Goal: Task Accomplishment & Management: Use online tool/utility

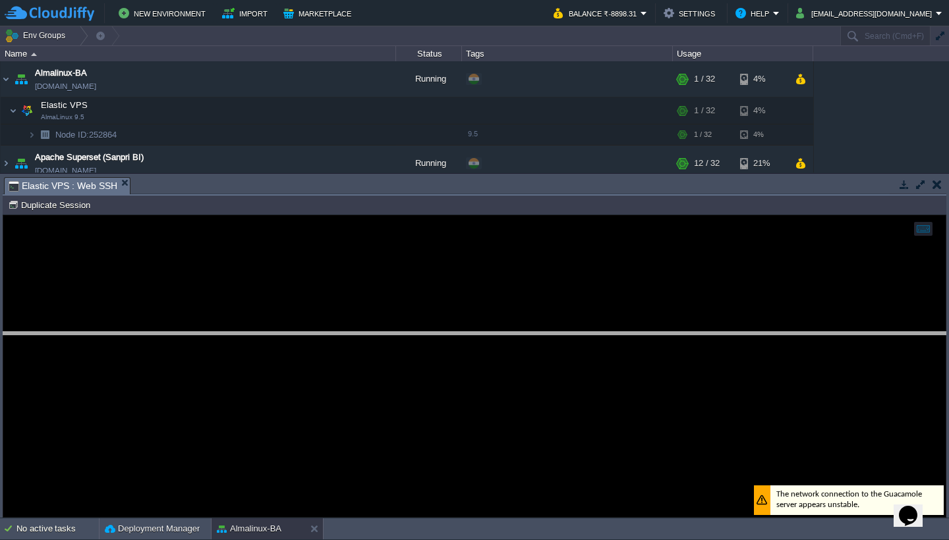
drag, startPoint x: 0, startPoint y: 0, endPoint x: 260, endPoint y: 397, distance: 474.7
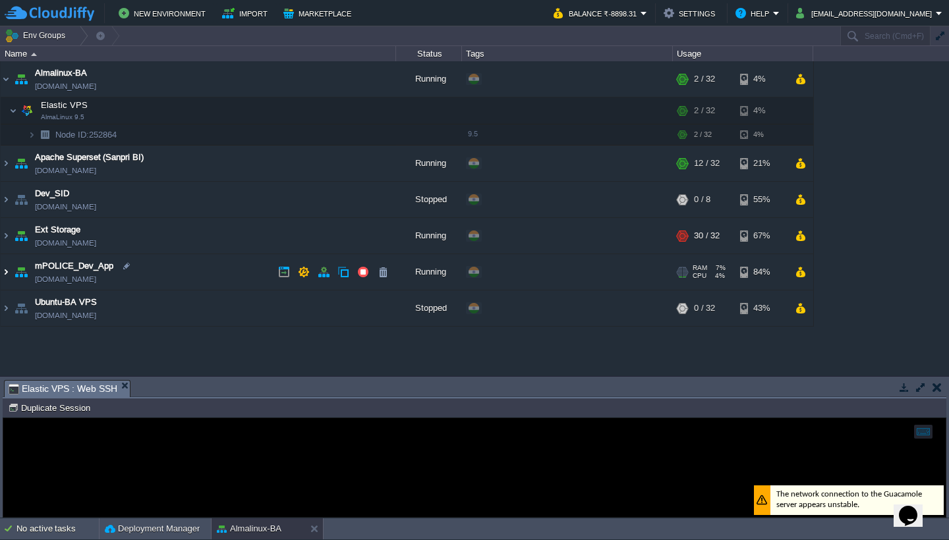
click at [10, 274] on img at bounding box center [6, 272] width 11 height 36
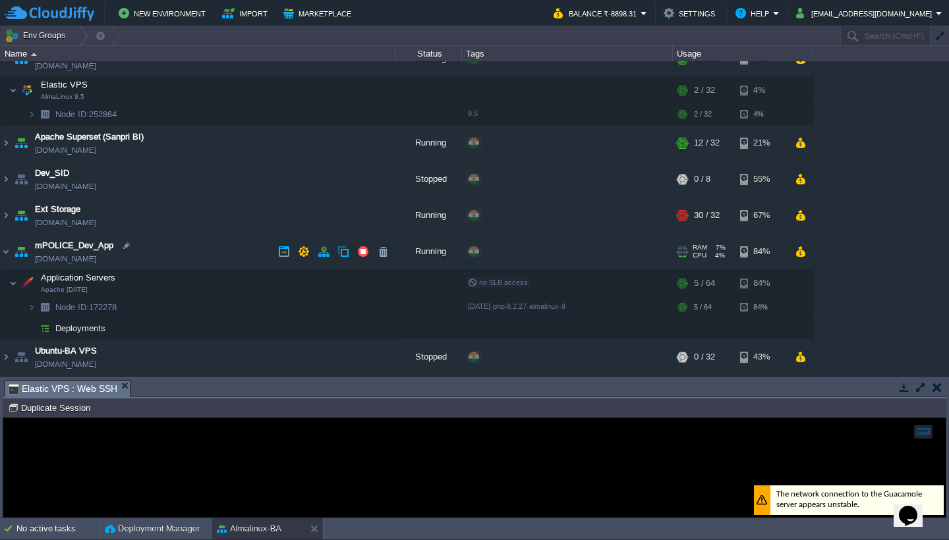
scroll to position [20, 0]
click at [281, 281] on button "button" at bounding box center [278, 283] width 12 height 12
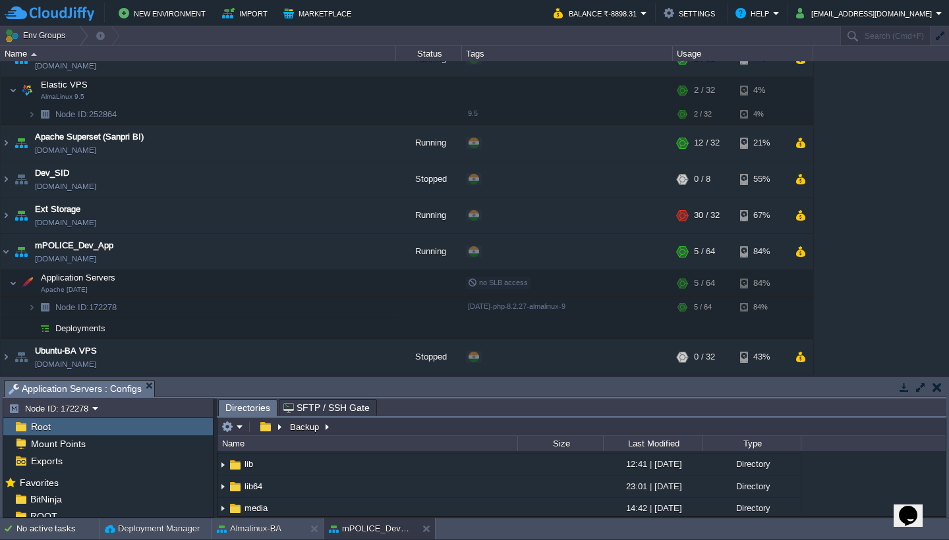
scroll to position [186, 0]
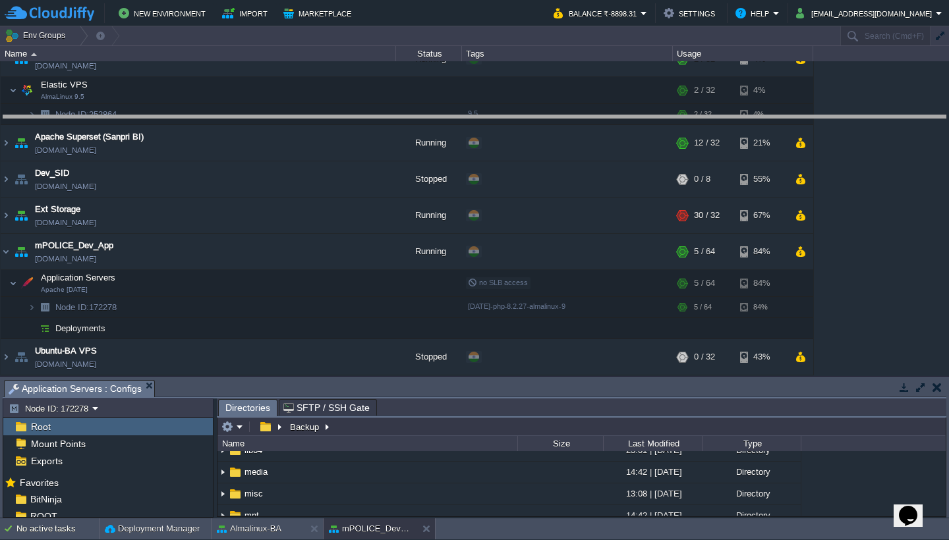
drag, startPoint x: 364, startPoint y: 397, endPoint x: 376, endPoint y: 132, distance: 264.5
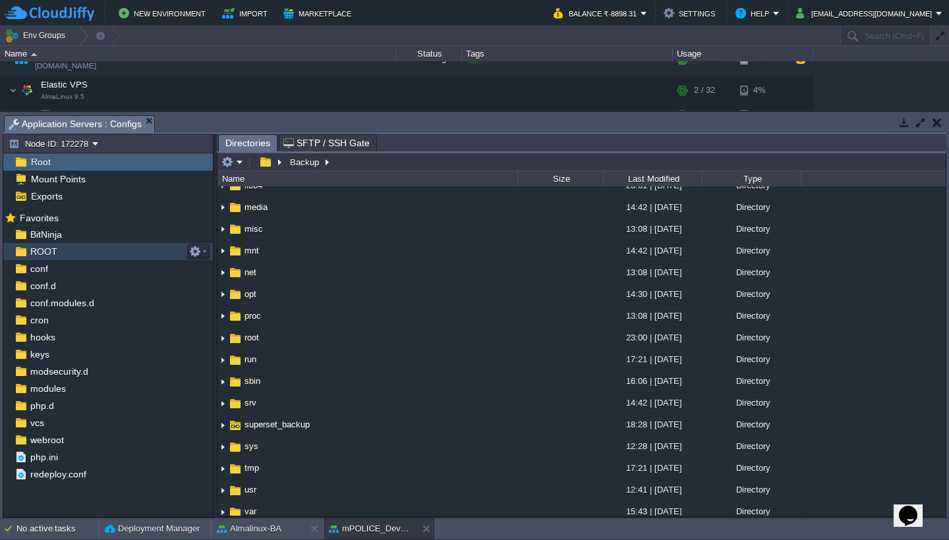
click at [95, 254] on div "ROOT" at bounding box center [108, 251] width 210 height 17
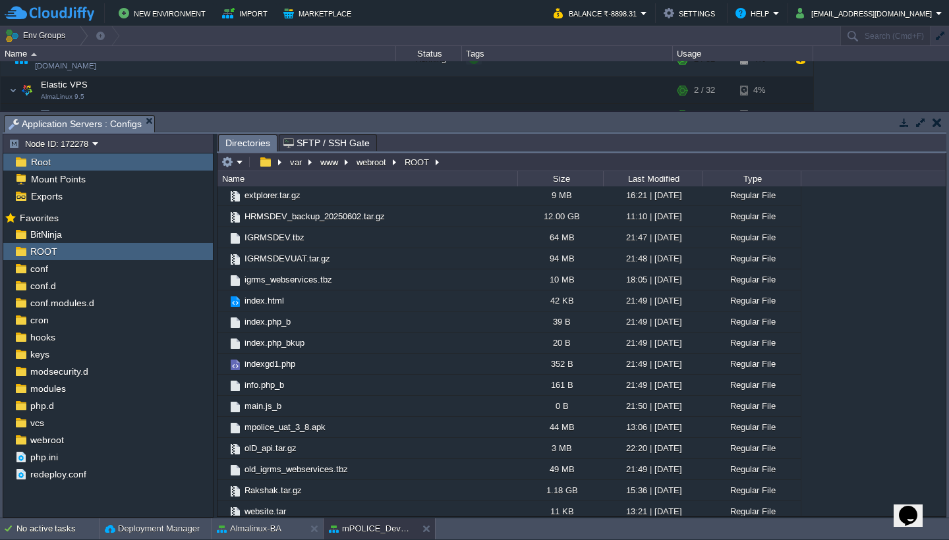
scroll to position [958, 0]
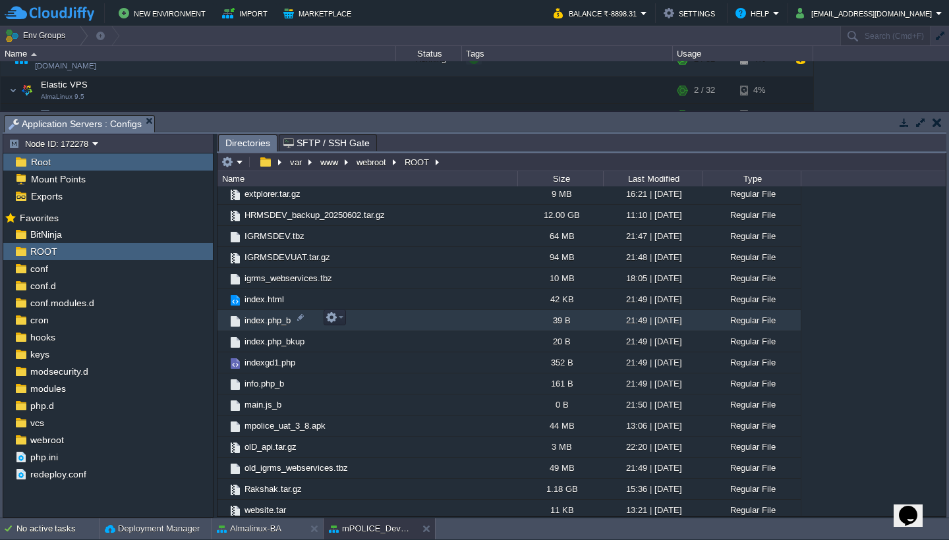
click at [424, 324] on td "index.php_b" at bounding box center [367, 320] width 300 height 21
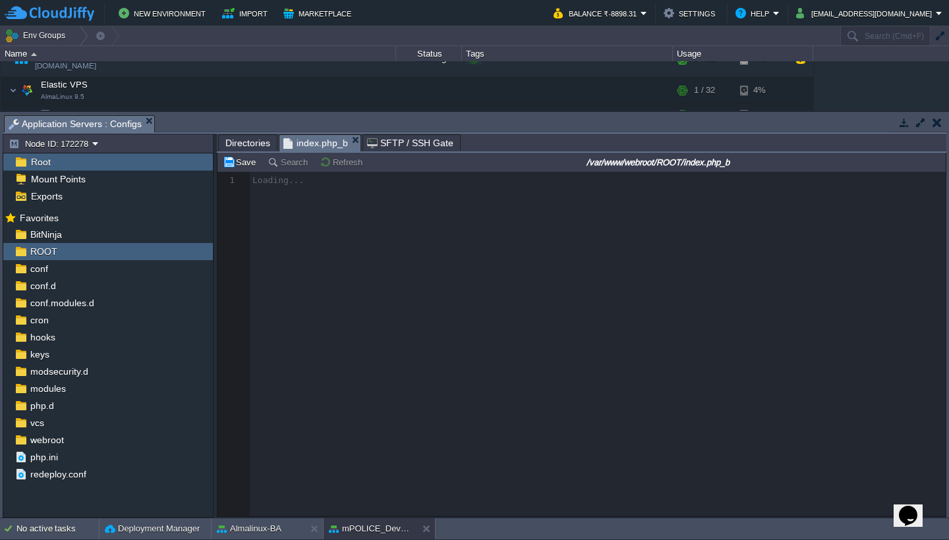
scroll to position [5, 0]
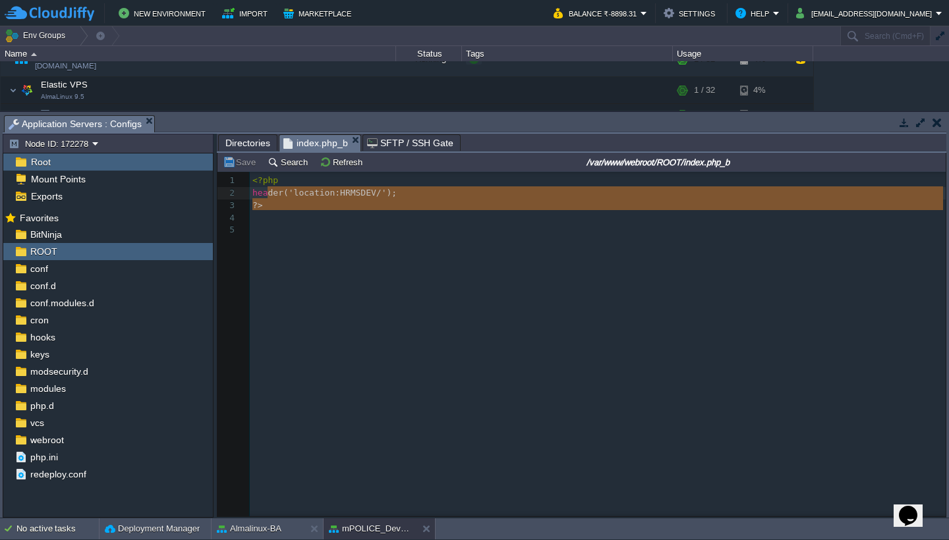
type textarea "<?php header('location:HRMSDEV/'); ?>"
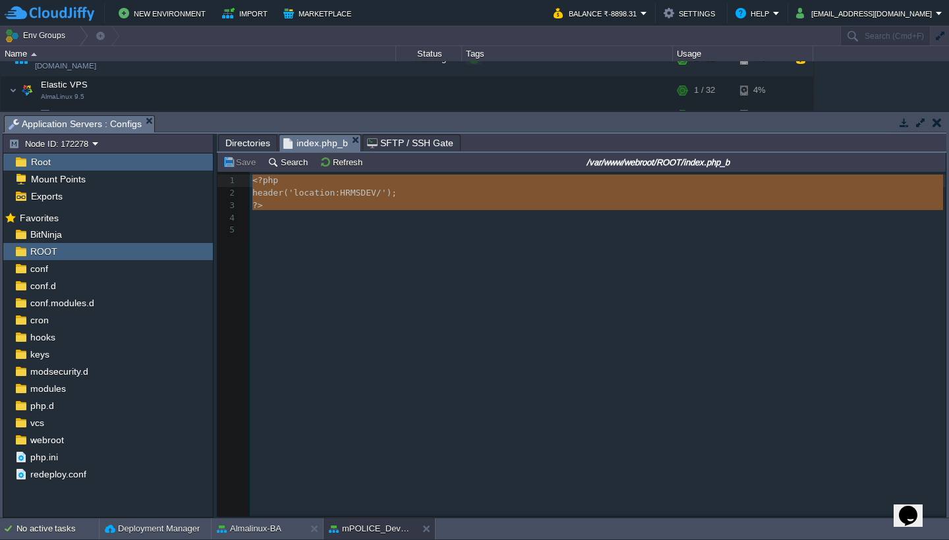
drag, startPoint x: 291, startPoint y: 212, endPoint x: 262, endPoint y: 184, distance: 40.6
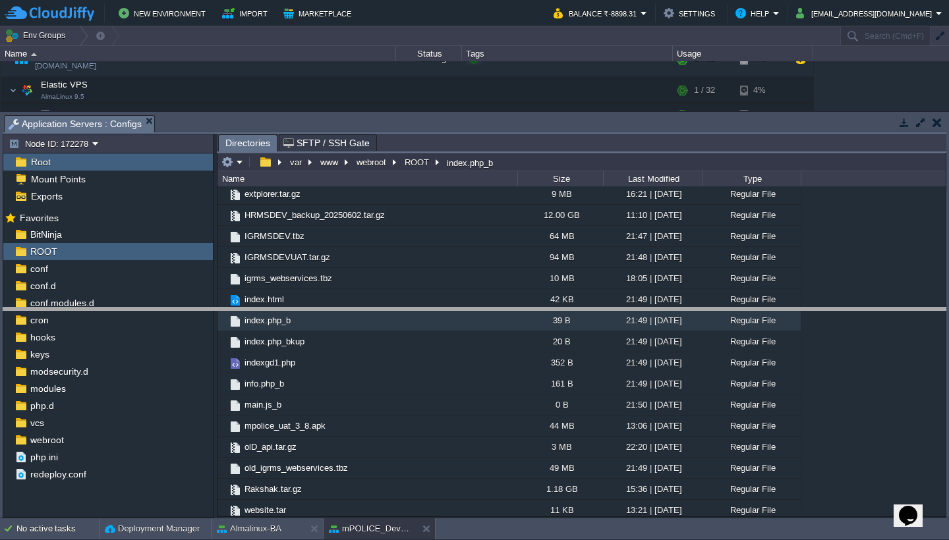
drag, startPoint x: 474, startPoint y: 127, endPoint x: 470, endPoint y: 319, distance: 192.5
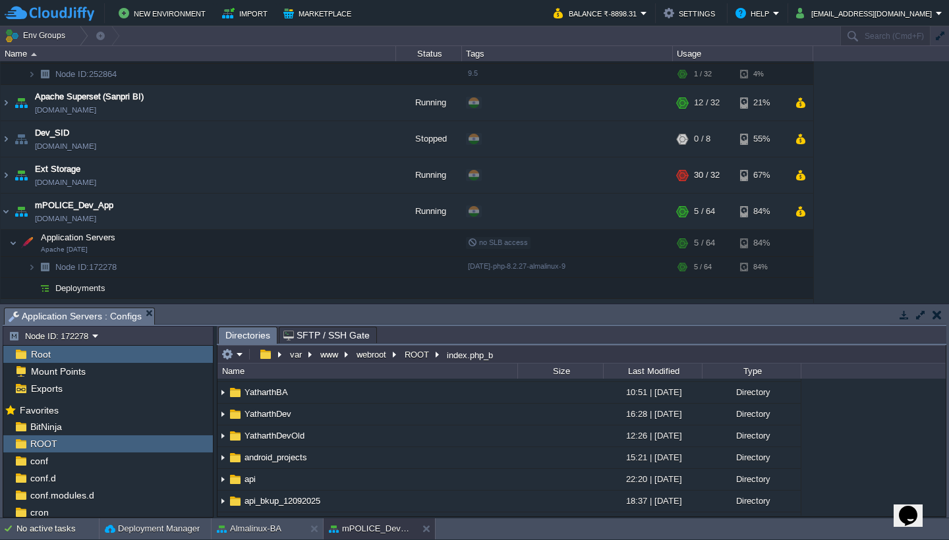
scroll to position [542, 0]
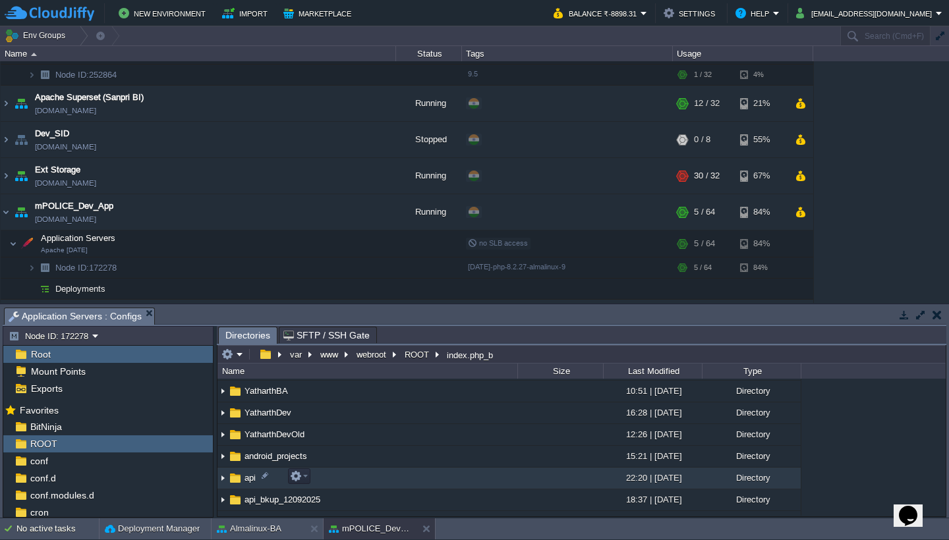
click at [410, 481] on td "api" at bounding box center [367, 479] width 300 height 22
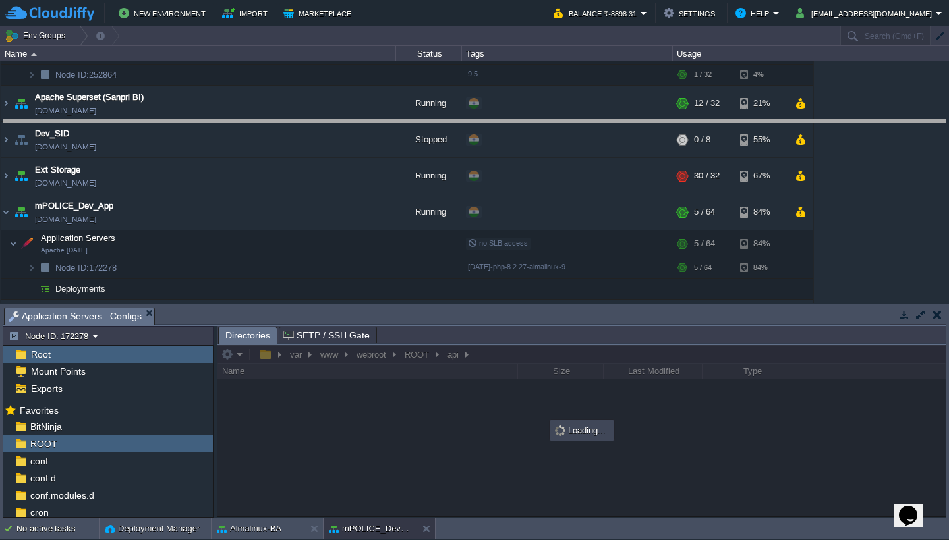
drag, startPoint x: 502, startPoint y: 324, endPoint x: 511, endPoint y: 130, distance: 194.0
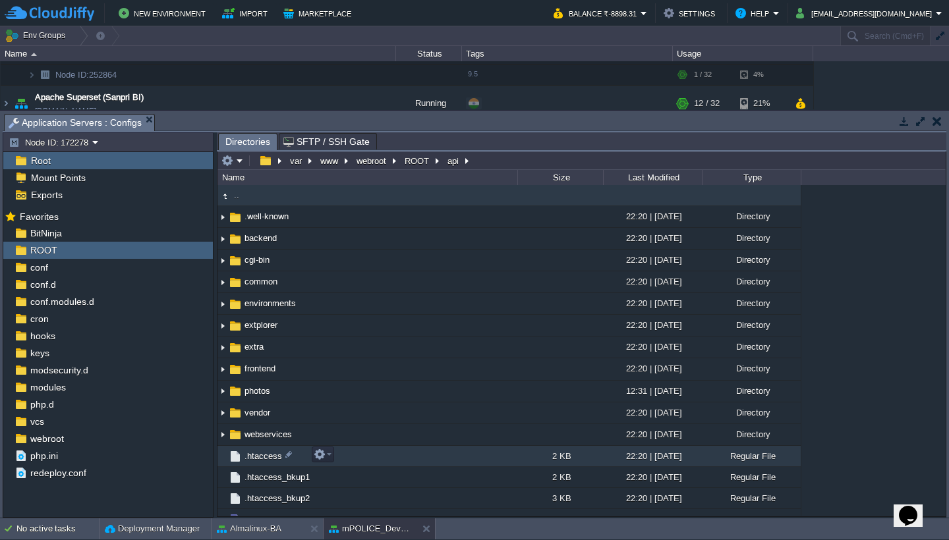
click at [407, 455] on td ".htaccess" at bounding box center [367, 456] width 300 height 21
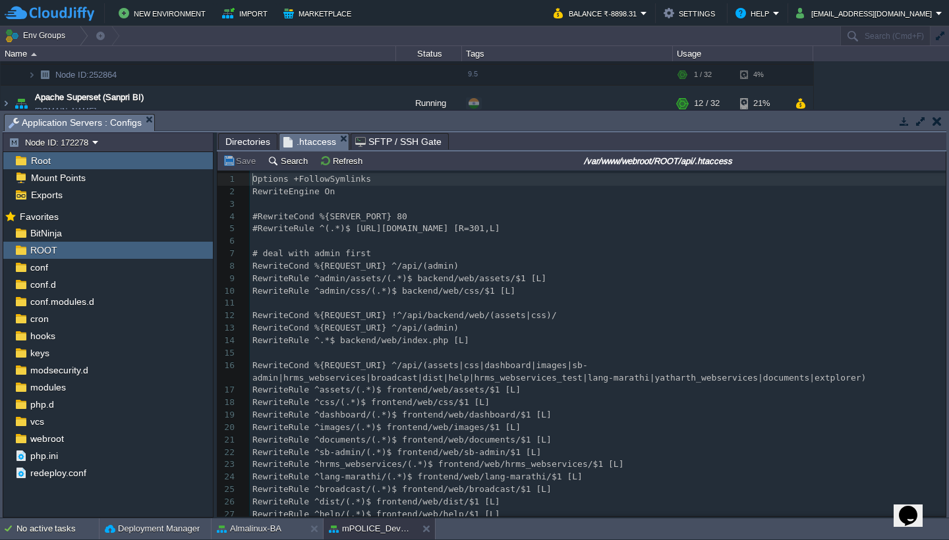
scroll to position [5, 0]
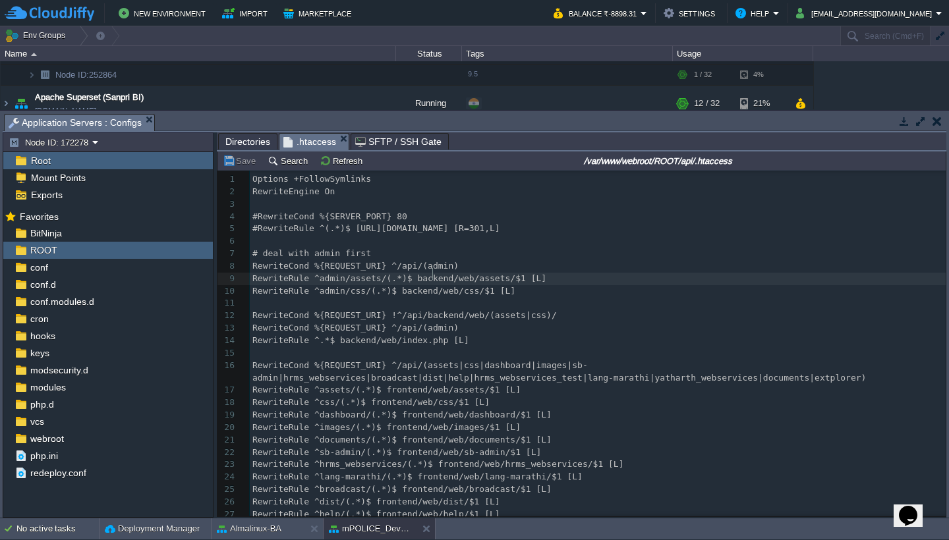
click at [432, 279] on span "RewriteRule ^admin/assets/(.*)$ backend/web/assets/$1 [L]" at bounding box center [399, 279] width 294 height 10
click at [431, 289] on span "RewriteRule ^admin/css/(.*)$ backend/web/css/$1 [L]" at bounding box center [383, 291] width 263 height 10
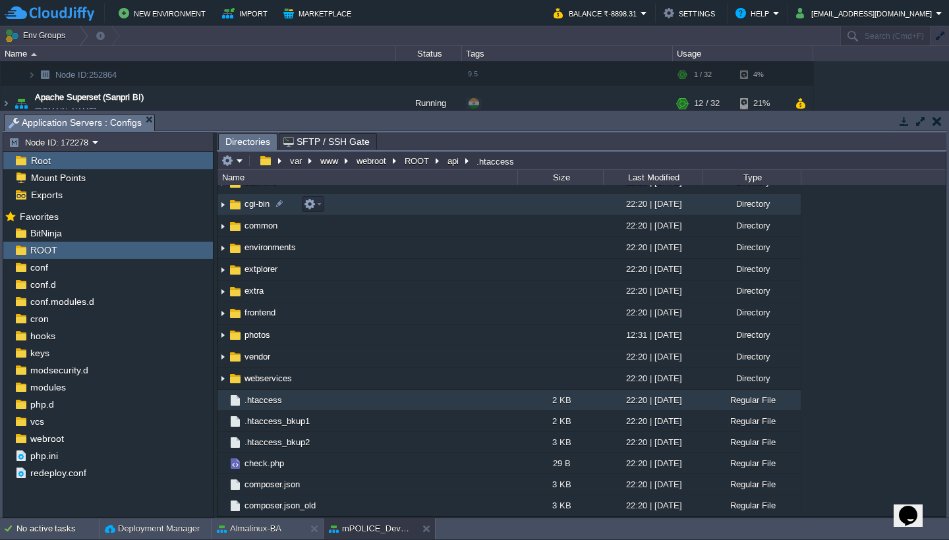
scroll to position [62, 0]
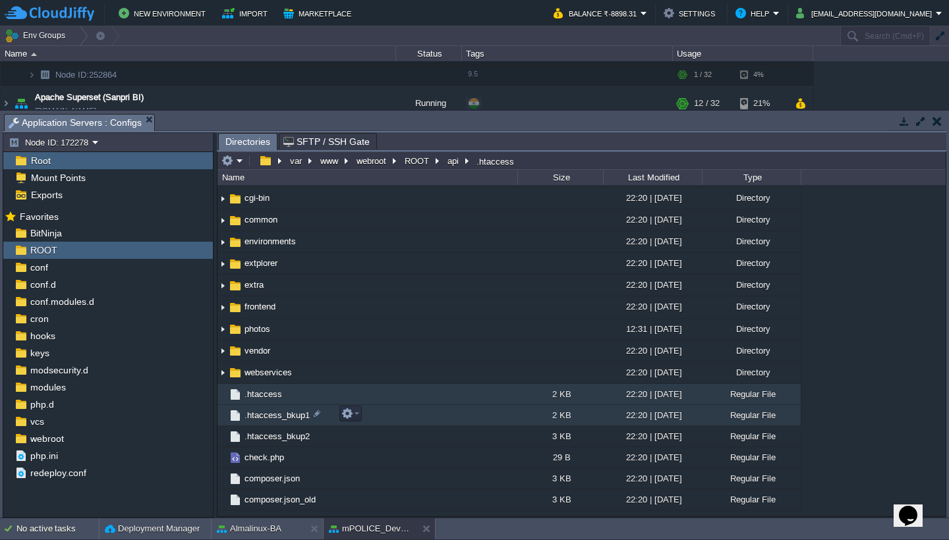
click at [436, 420] on td ".htaccess_bkup1" at bounding box center [367, 415] width 300 height 21
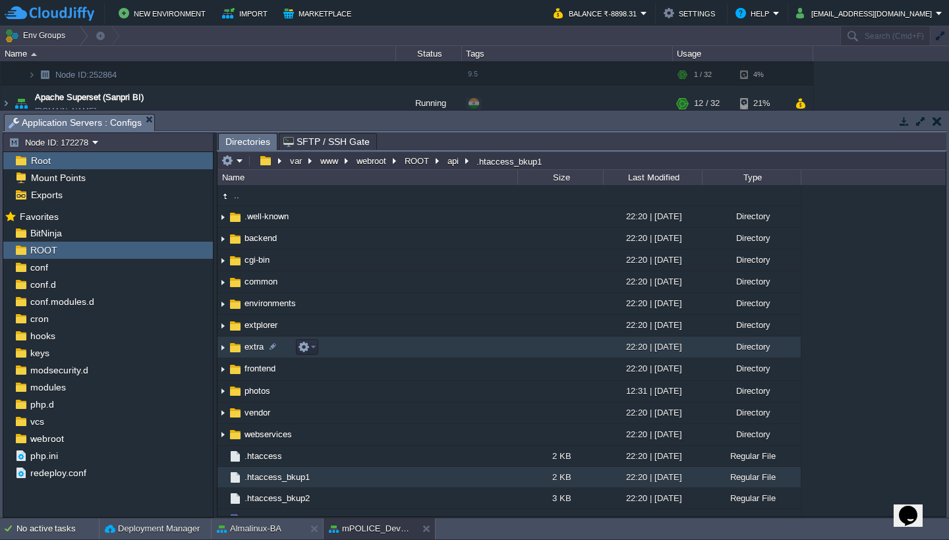
scroll to position [0, 0]
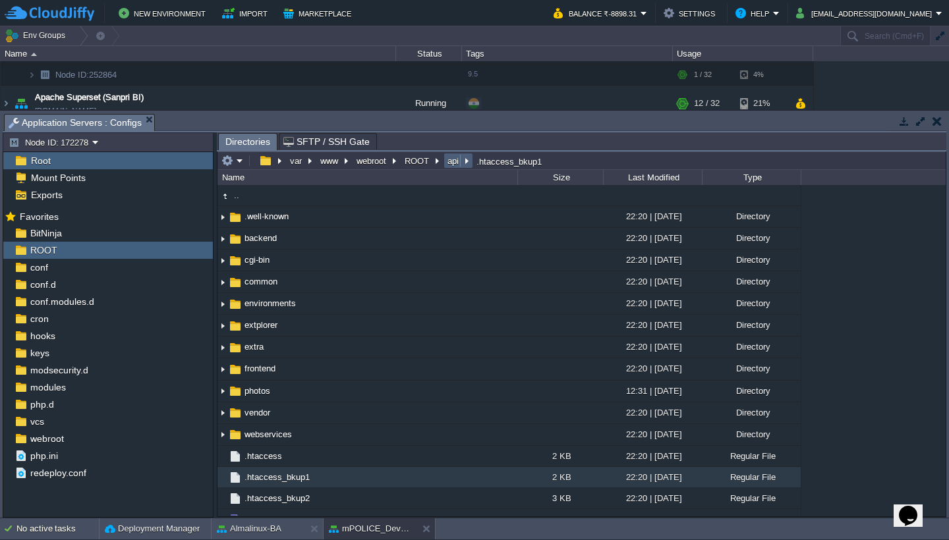
click at [455, 163] on button "api" at bounding box center [454, 161] width 16 height 12
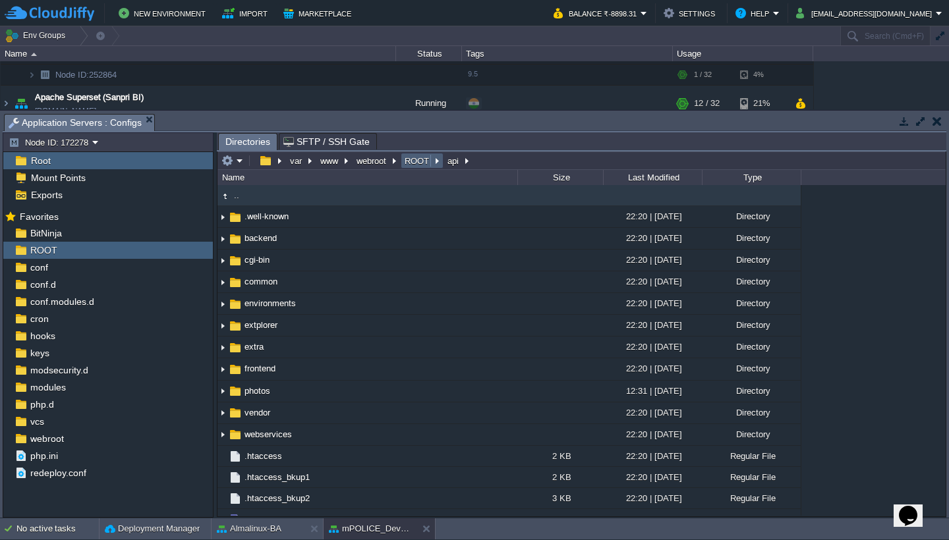
click at [417, 166] on button "ROOT" at bounding box center [418, 161] width 30 height 12
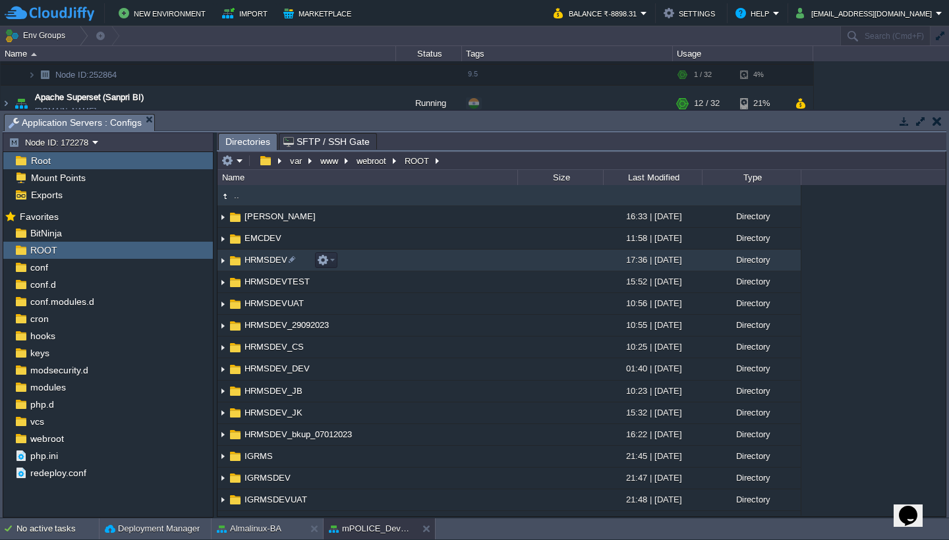
click at [394, 266] on td "HRMSDEV" at bounding box center [367, 261] width 300 height 22
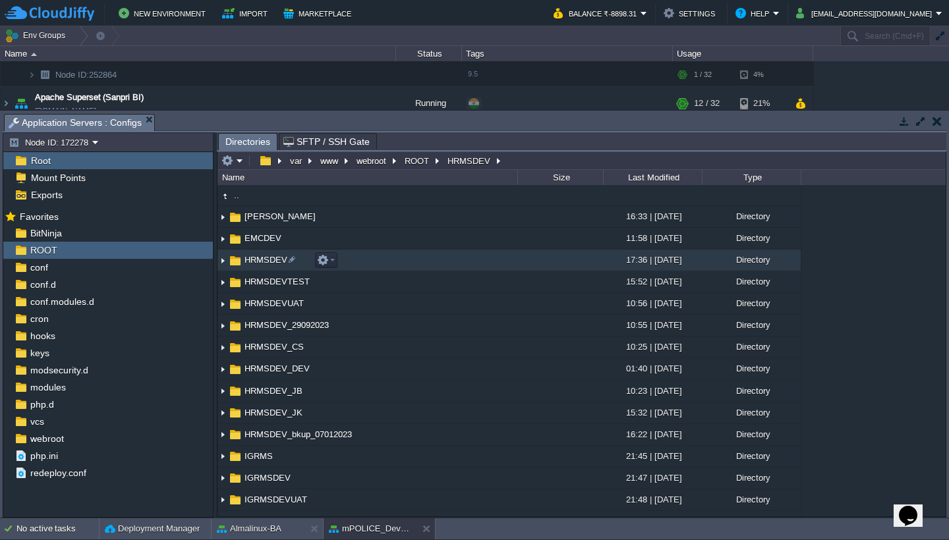
click at [394, 266] on td "HRMSDEV" at bounding box center [367, 261] width 300 height 22
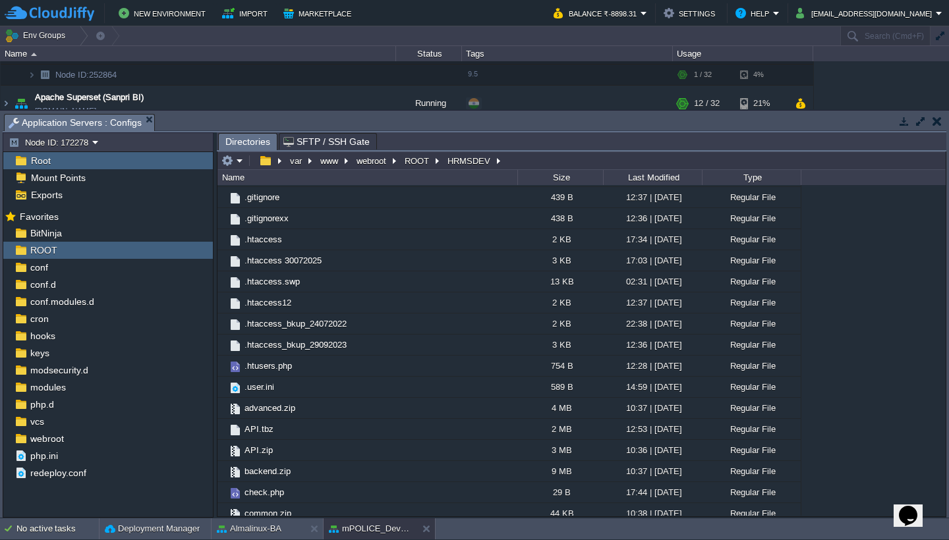
scroll to position [481, 0]
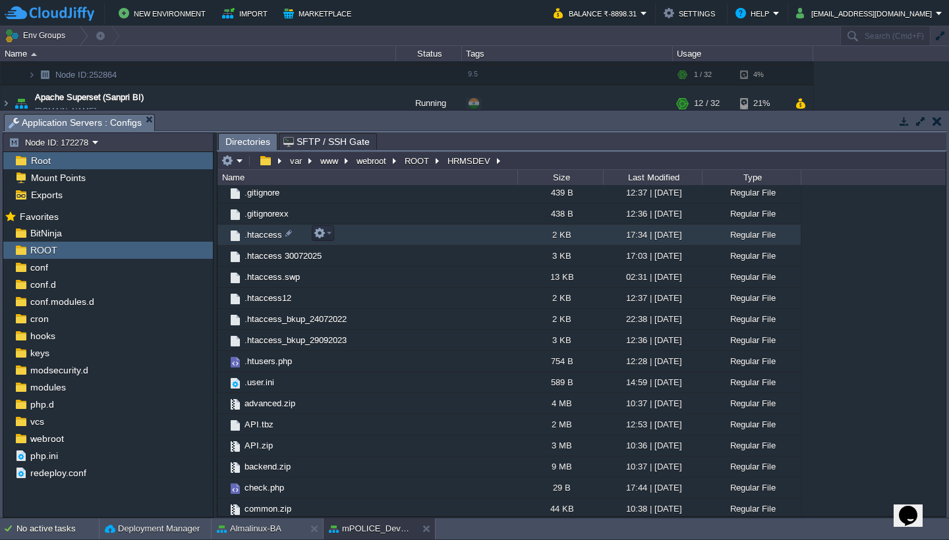
click at [401, 239] on td ".htaccess" at bounding box center [367, 235] width 300 height 21
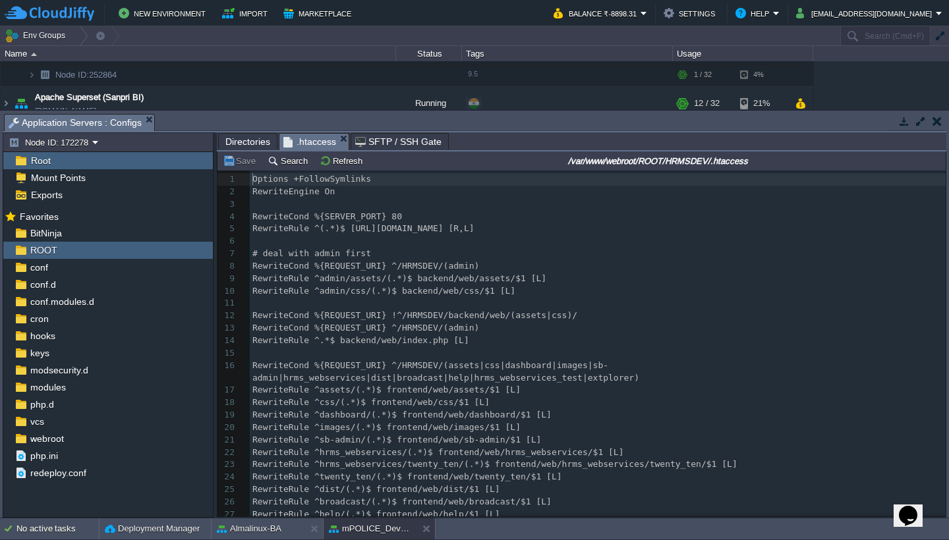
scroll to position [5, 0]
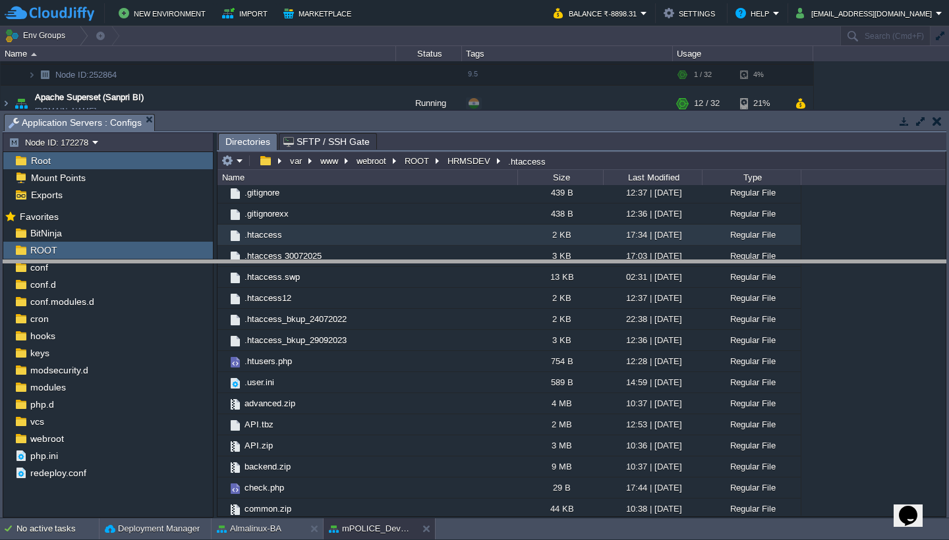
drag, startPoint x: 349, startPoint y: 127, endPoint x: 372, endPoint y: 273, distance: 148.1
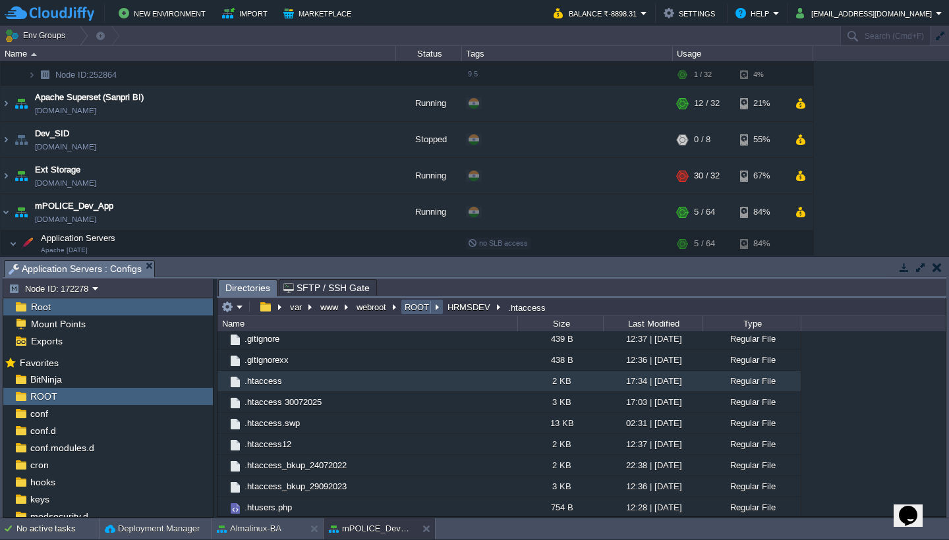
click at [423, 310] on button "ROOT" at bounding box center [418, 307] width 30 height 12
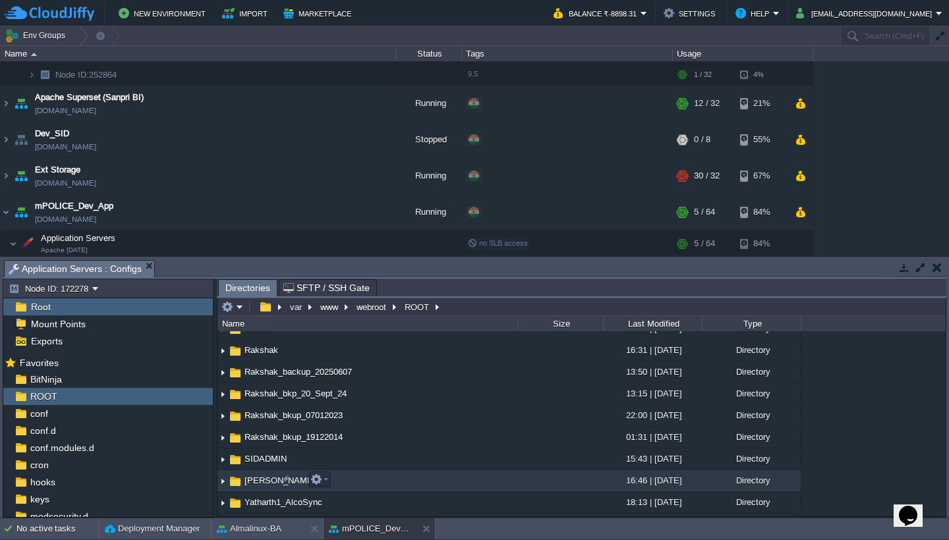
scroll to position [421, 0]
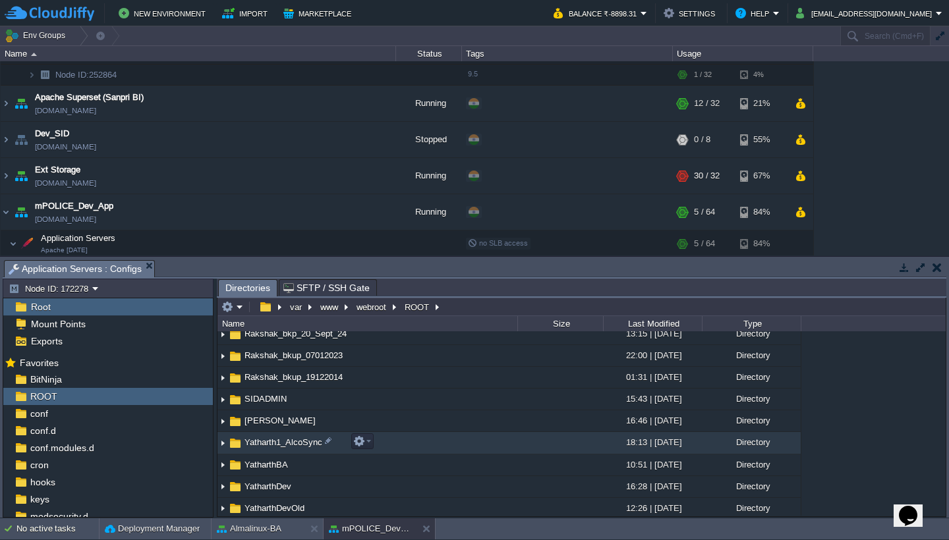
click at [426, 446] on td "Yatharth1_AlcoSync" at bounding box center [367, 443] width 300 height 22
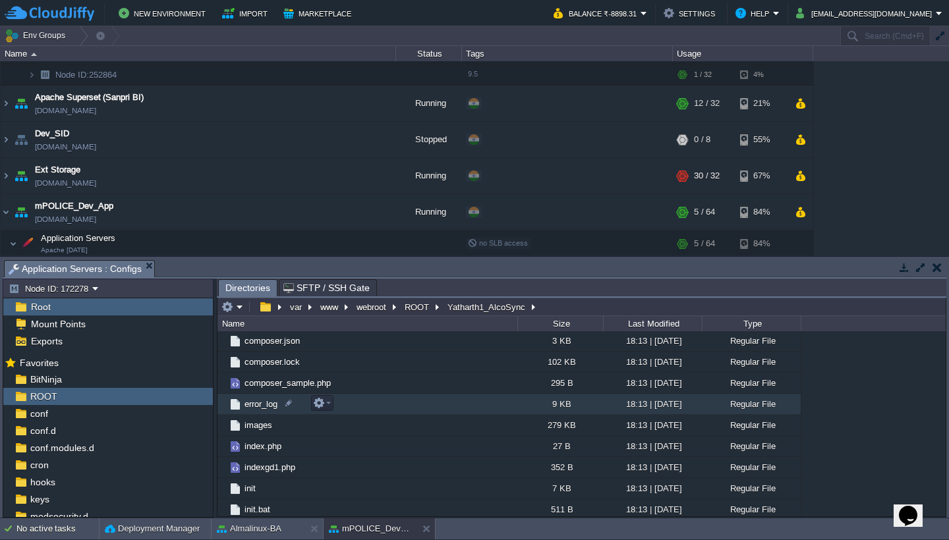
scroll to position [184, 0]
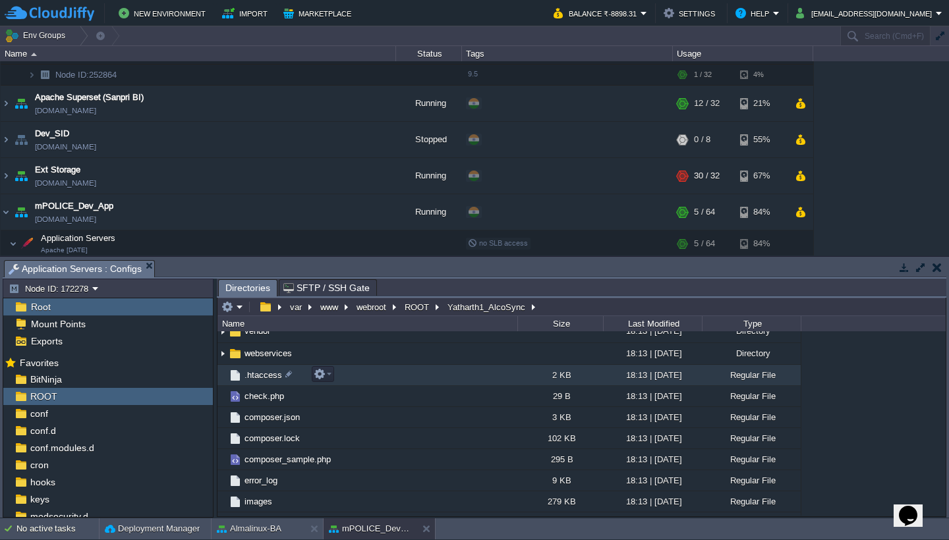
click at [451, 381] on td ".htaccess" at bounding box center [367, 375] width 300 height 21
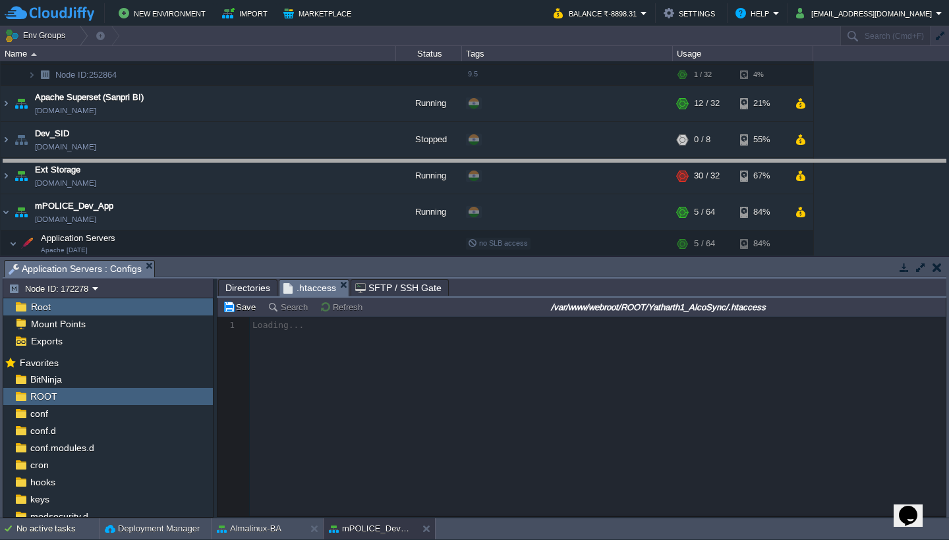
drag, startPoint x: 493, startPoint y: 275, endPoint x: 493, endPoint y: 264, distance: 11.2
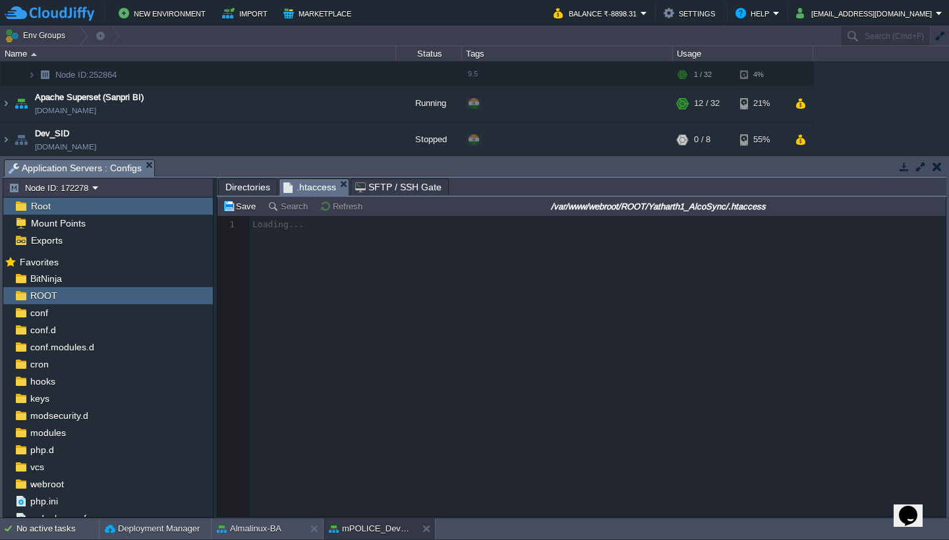
scroll to position [5, 0]
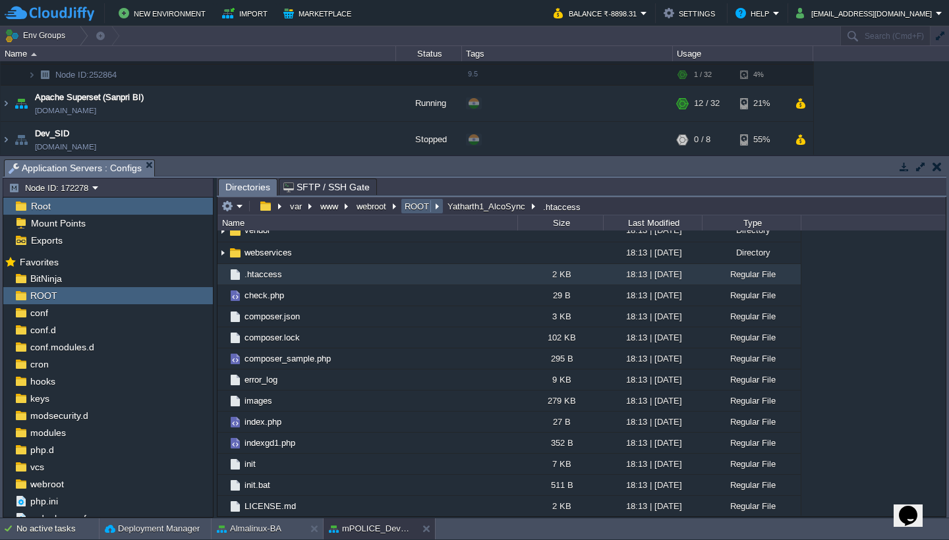
click at [422, 208] on button "ROOT" at bounding box center [418, 206] width 30 height 12
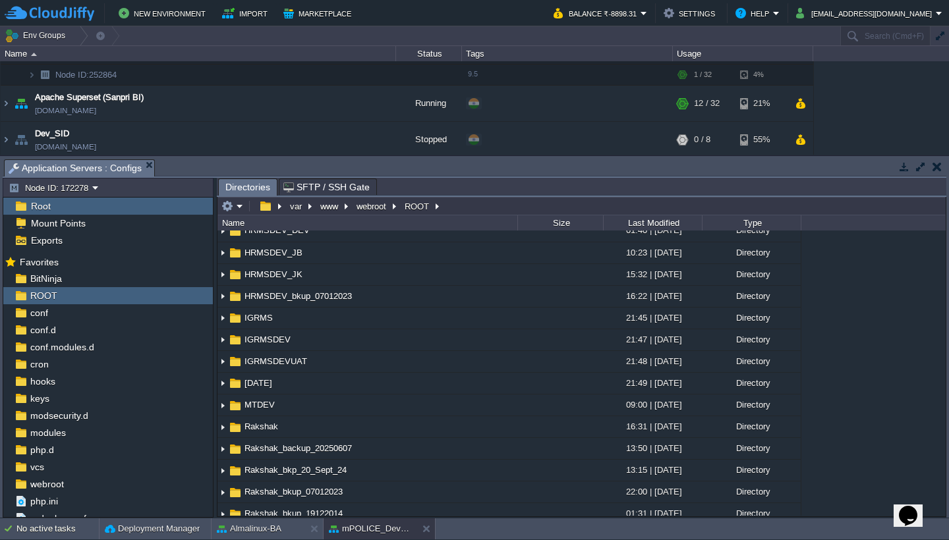
scroll to position [0, 0]
